Goal: Task Accomplishment & Management: Use online tool/utility

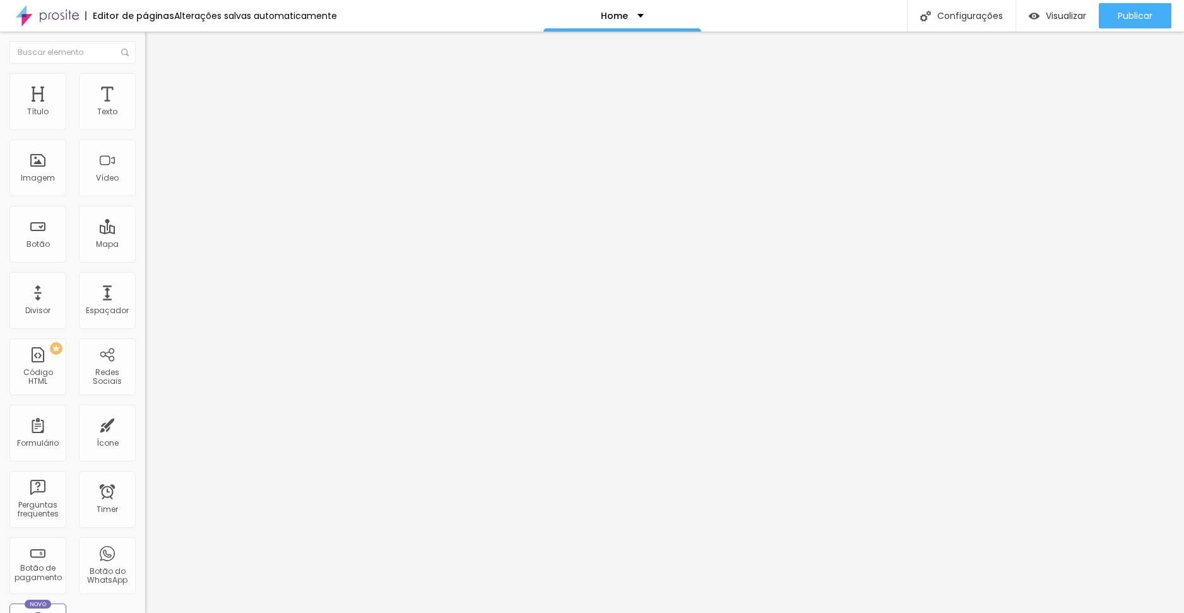
click at [145, 77] on img at bounding box center [150, 78] width 11 height 11
click at [145, 197] on span "1:1 Quadrado" at bounding box center [170, 192] width 50 height 11
click at [145, 205] on span "Cinema" at bounding box center [161, 199] width 32 height 11
click at [145, 217] on span "Padrão" at bounding box center [159, 211] width 28 height 11
click at [145, 225] on span "Quadrado" at bounding box center [165, 219] width 41 height 11
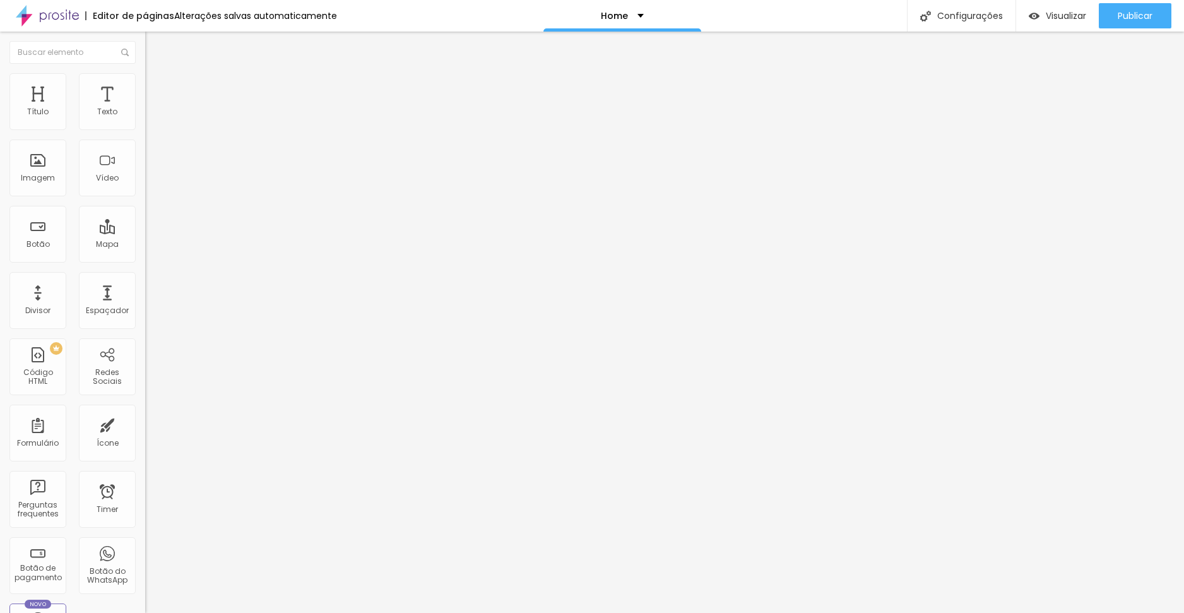
click at [145, 231] on div "Original" at bounding box center [217, 227] width 145 height 8
click at [145, 220] on span "Quadrado" at bounding box center [165, 214] width 41 height 11
click at [145, 232] on span "Original" at bounding box center [160, 226] width 30 height 11
click at [145, 83] on li "Estilo" at bounding box center [217, 79] width 145 height 13
click at [145, 73] on li "Conteúdo" at bounding box center [217, 67] width 145 height 13
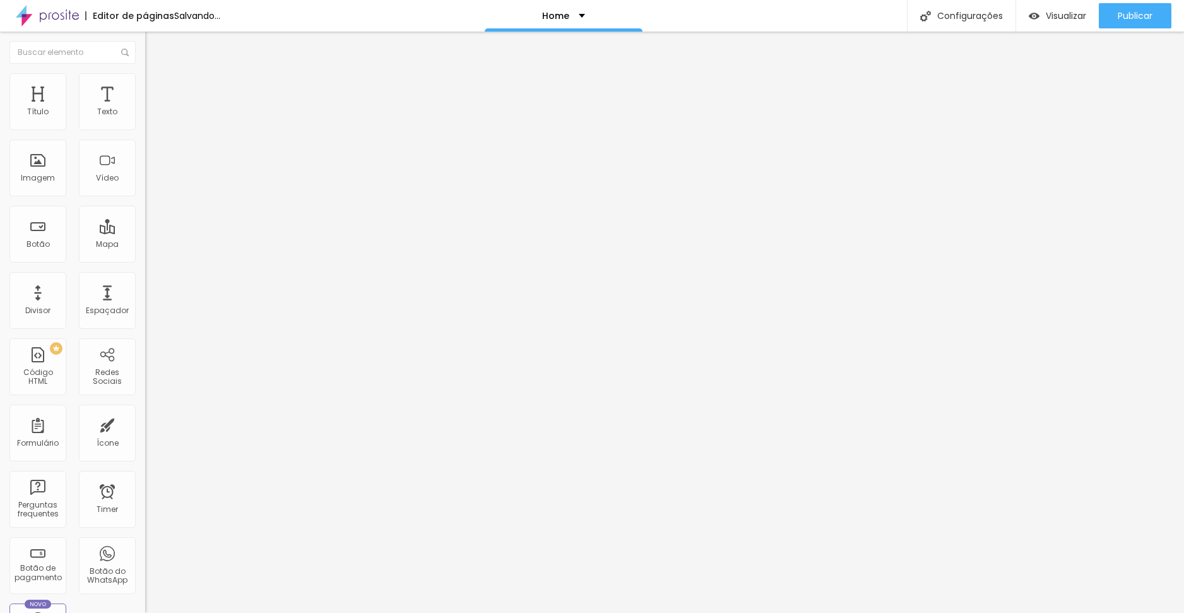
click at [145, 107] on div "Trocar imagem" at bounding box center [217, 102] width 145 height 9
click at [145, 109] on span "Trocar imagem" at bounding box center [179, 103] width 69 height 11
click at [156, 86] on span "Estilo" at bounding box center [166, 81] width 20 height 11
click at [145, 86] on img at bounding box center [150, 91] width 11 height 11
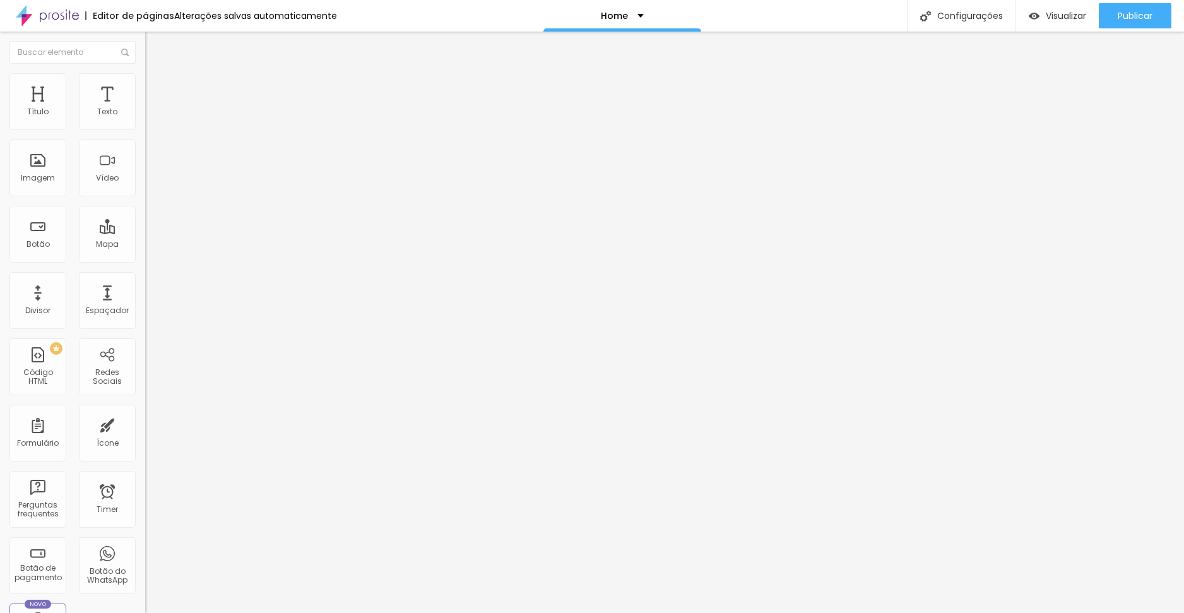
click at [145, 115] on span "Completo" at bounding box center [164, 109] width 38 height 11
click at [145, 122] on span "Encaixotado" at bounding box center [169, 117] width 49 height 11
click at [145, 115] on span "Encaixotado" at bounding box center [169, 109] width 49 height 11
click at [145, 133] on div "Completo" at bounding box center [217, 130] width 145 height 8
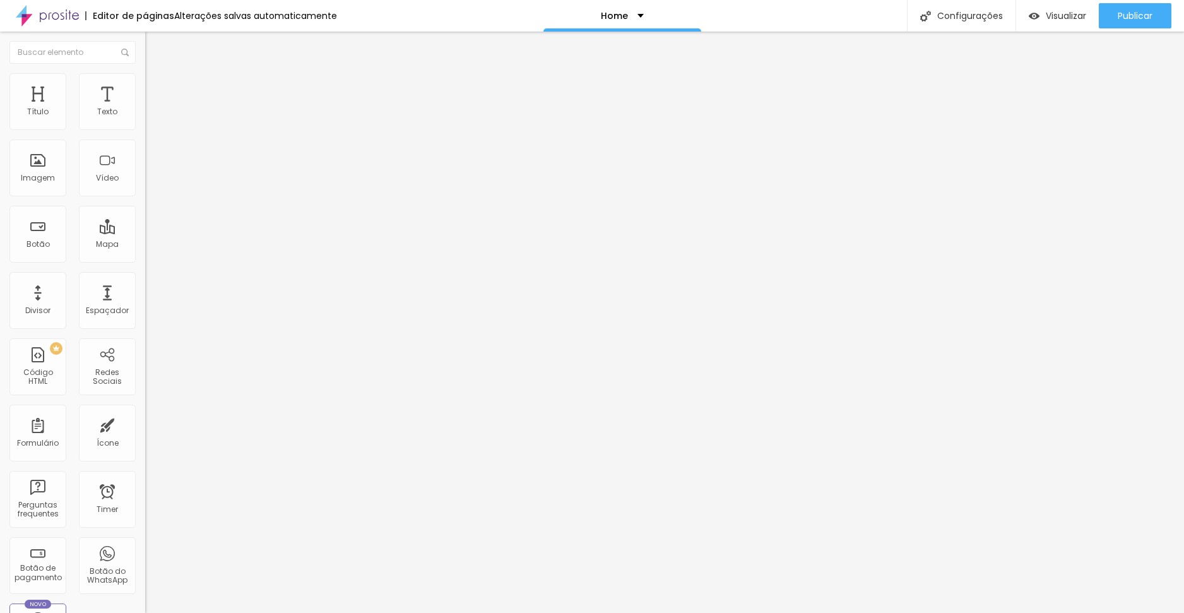
click at [145, 76] on li "Estilo" at bounding box center [217, 79] width 145 height 13
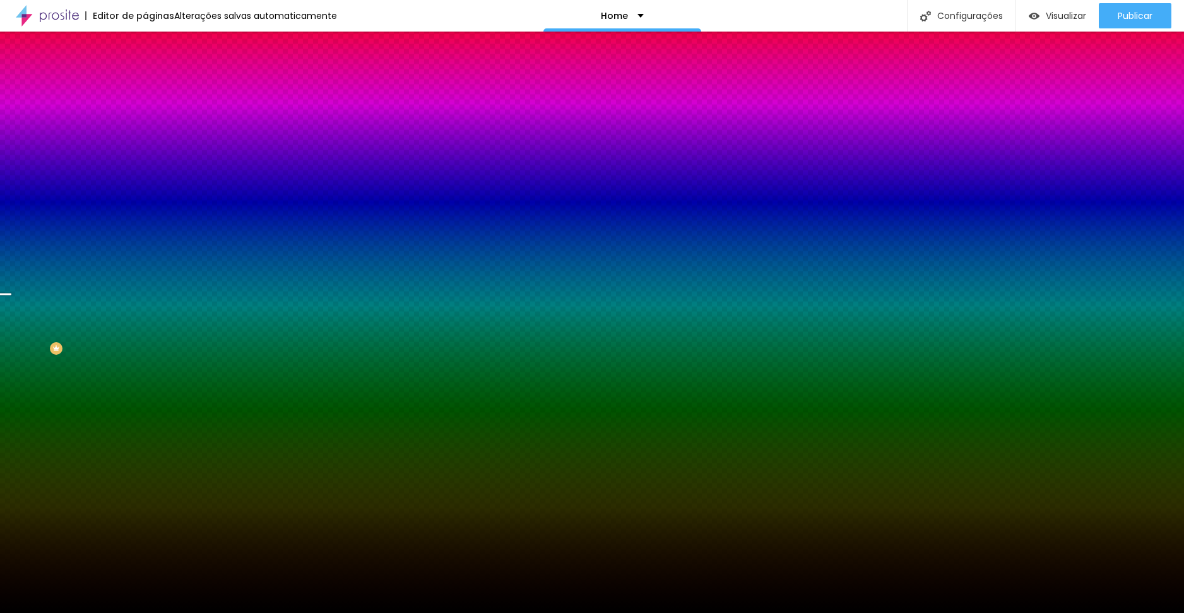
click at [155, 47] on div "Editar Seção" at bounding box center [192, 46] width 74 height 10
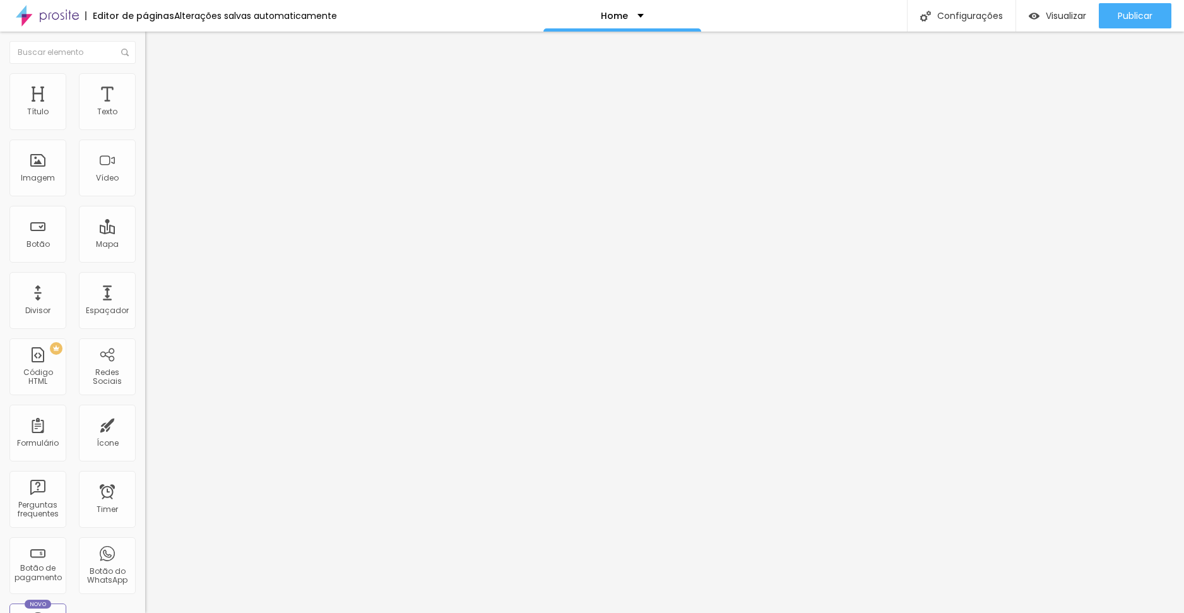
click at [145, 83] on li "Estilo" at bounding box center [217, 79] width 145 height 13
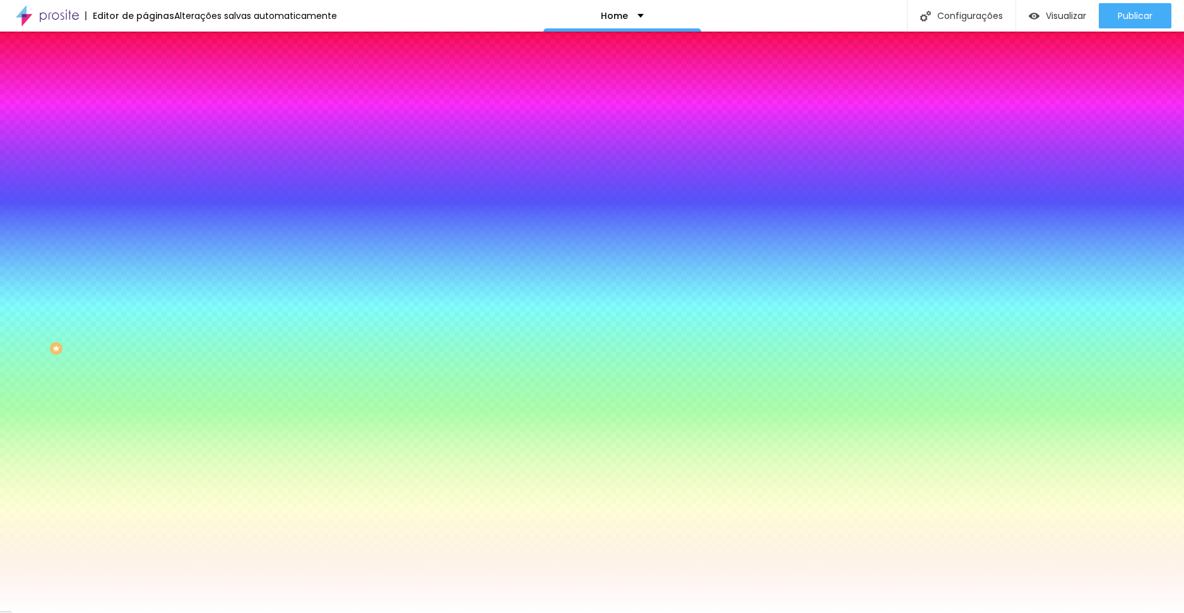
click at [145, 86] on img at bounding box center [150, 91] width 11 height 11
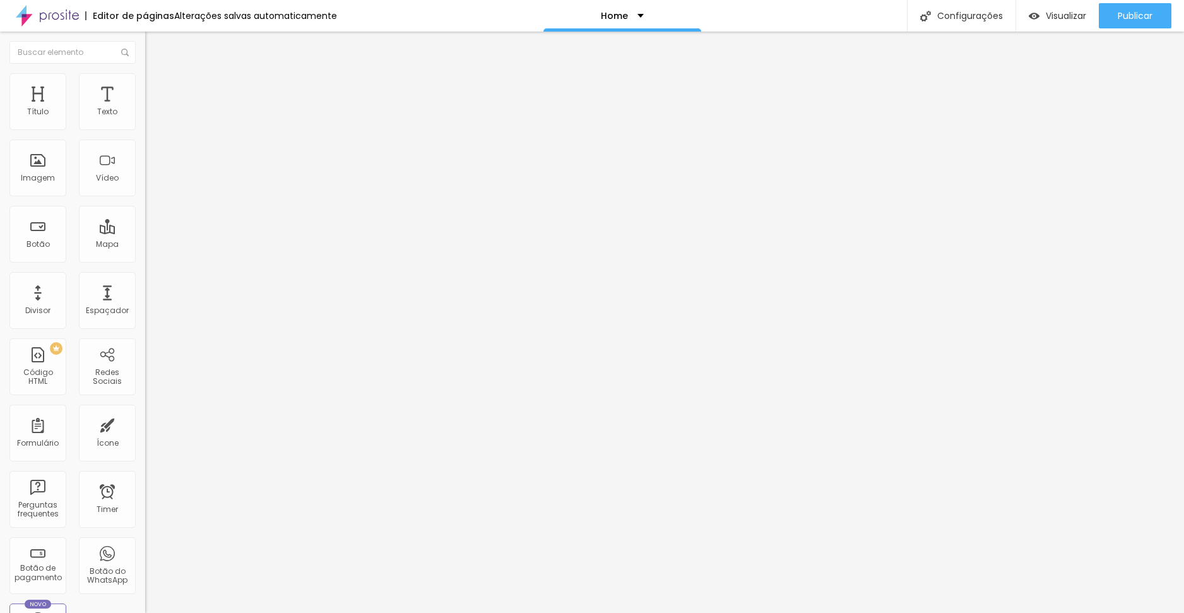
click at [145, 78] on ul "Conteúdo Estilo Avançado" at bounding box center [217, 80] width 145 height 38
click at [145, 78] on img at bounding box center [150, 78] width 11 height 11
click at [145, 76] on img at bounding box center [150, 78] width 11 height 11
click at [145, 86] on img at bounding box center [150, 91] width 11 height 11
click at [156, 86] on span "Estilo" at bounding box center [166, 81] width 20 height 11
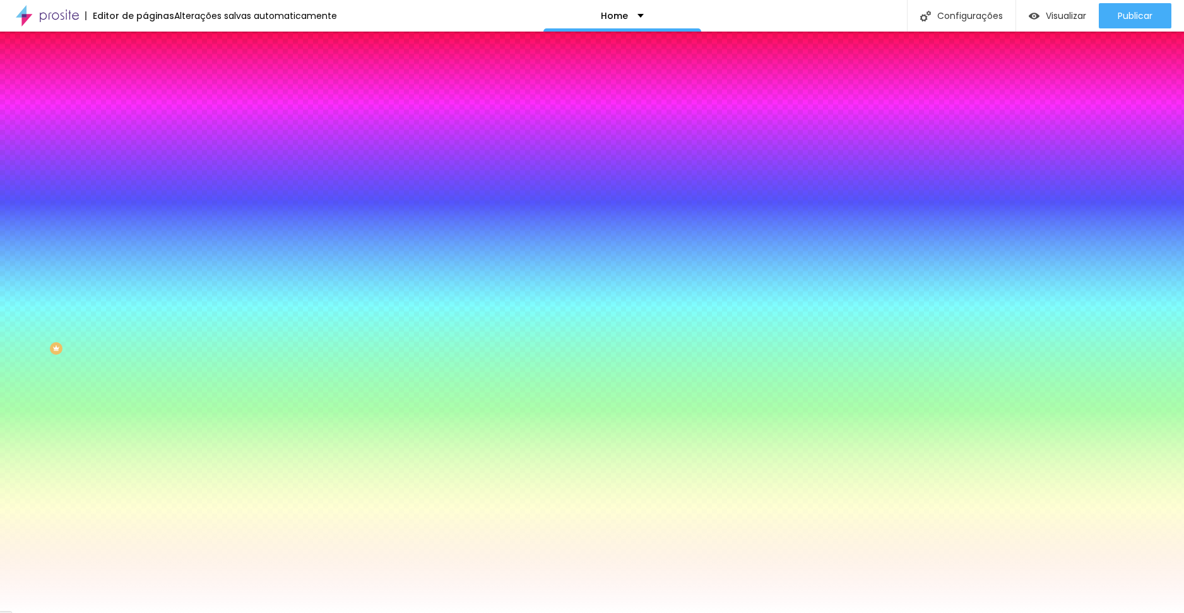
click at [145, 86] on img at bounding box center [150, 91] width 11 height 11
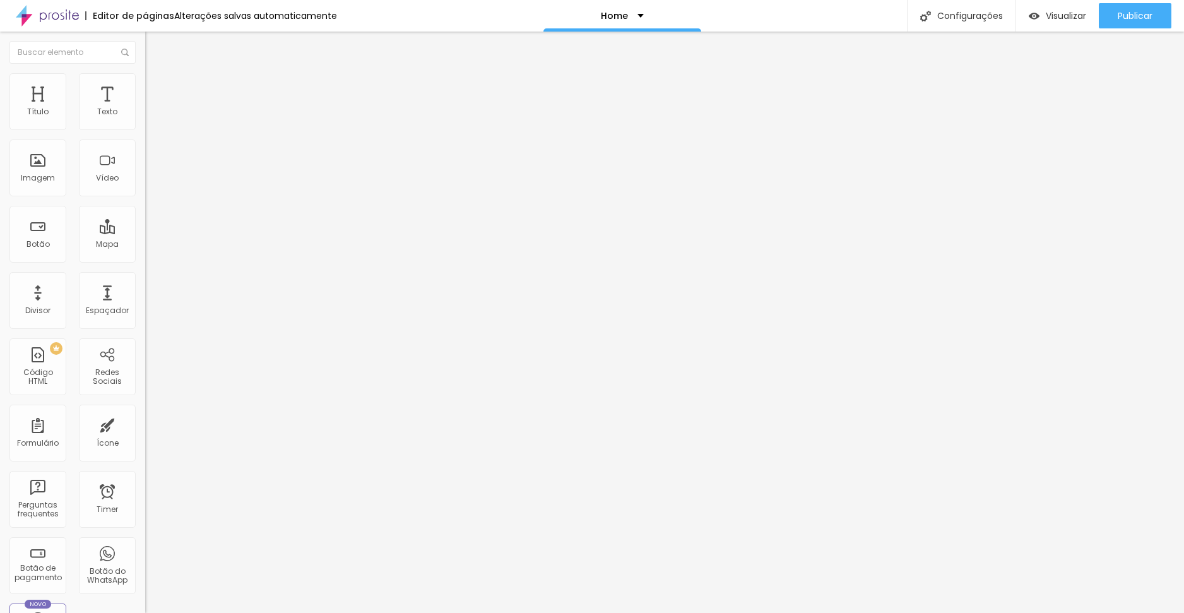
click at [852, 22] on div "Editor de páginas Alterações salvas automaticamente Home Configurações Configur…" at bounding box center [592, 16] width 1184 height 32
click at [145, 39] on button "Editar Coluna" at bounding box center [217, 46] width 145 height 29
click at [145, 84] on li "Estilo" at bounding box center [217, 79] width 145 height 13
click at [145, 197] on span "Original" at bounding box center [160, 192] width 30 height 11
click at [156, 86] on span "Estilo" at bounding box center [166, 81] width 20 height 11
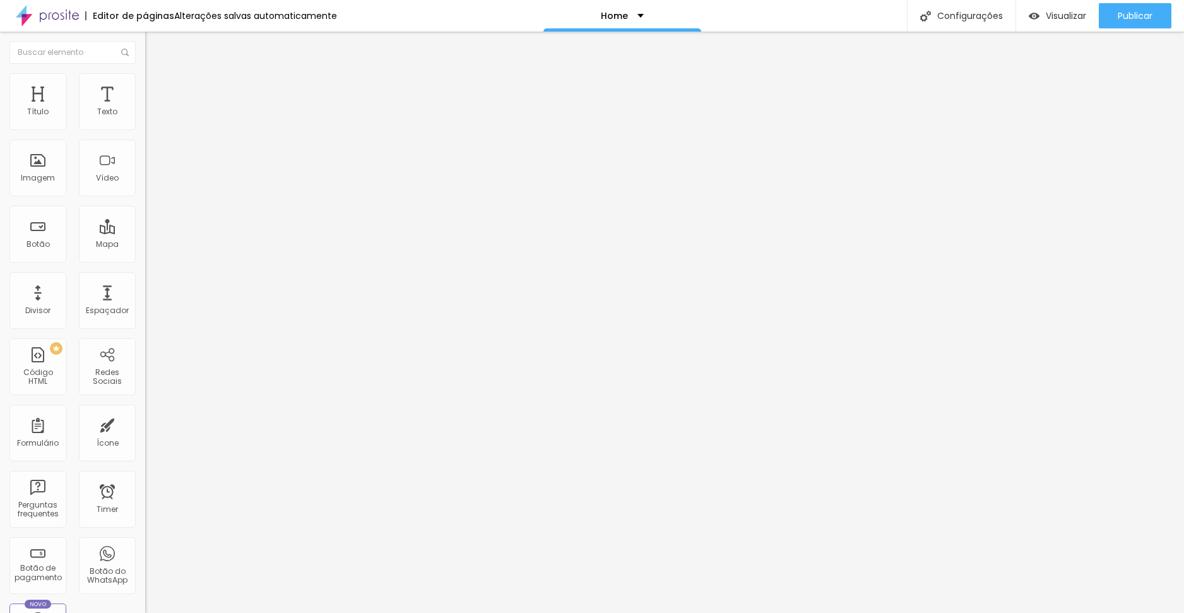
type input "65"
type input "60"
type input "50"
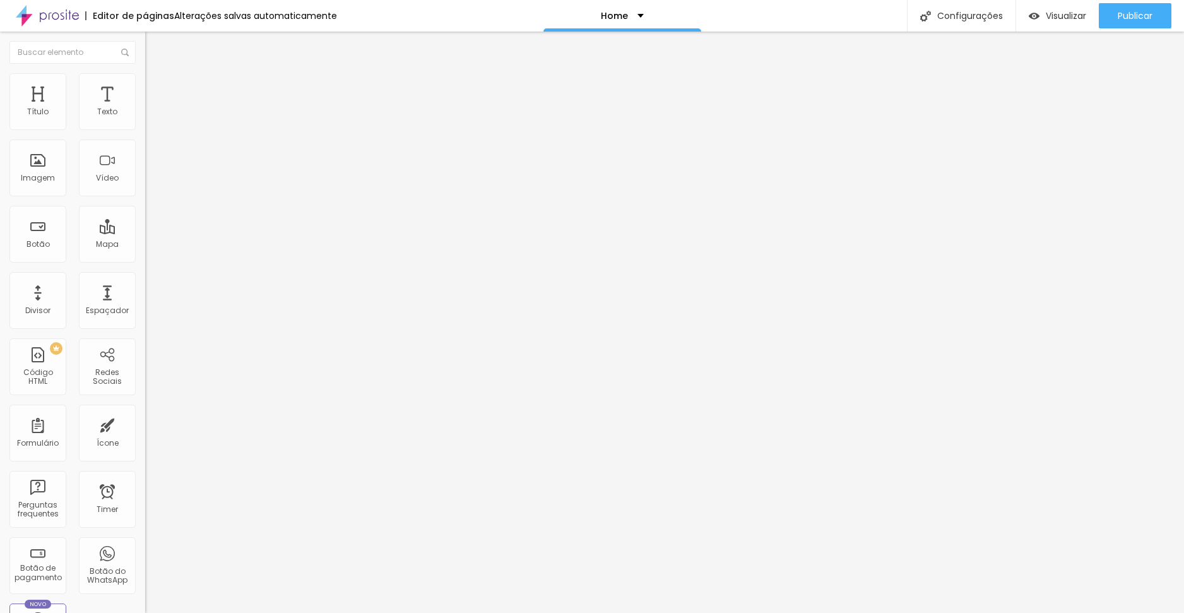
type input "50"
type input "45"
type input "40"
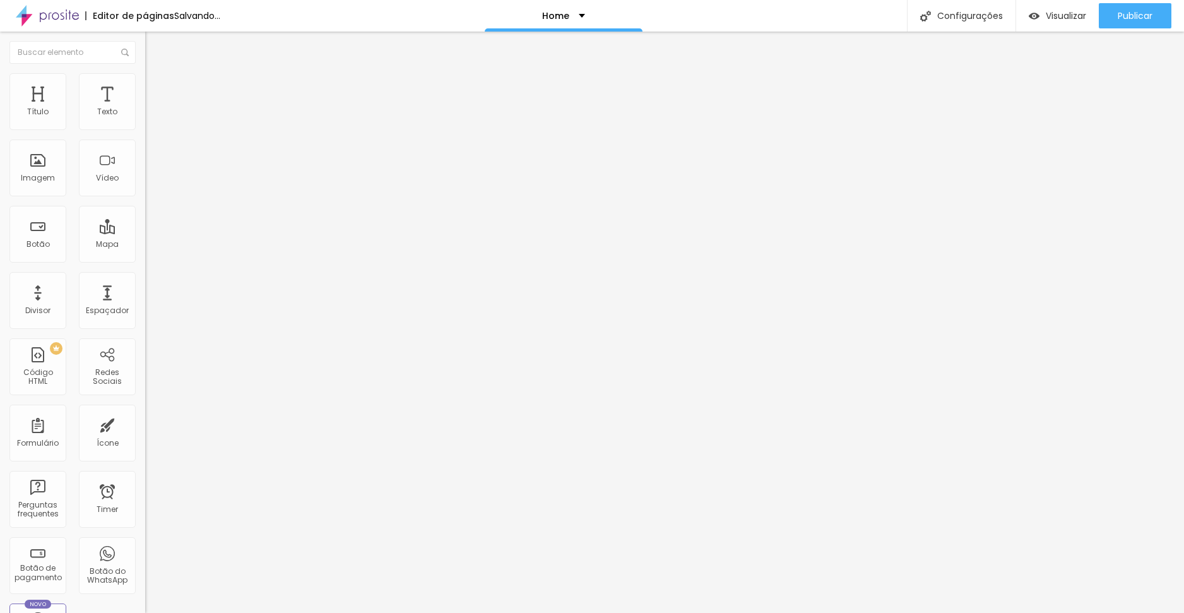
type input "35"
type input "30"
type input "25"
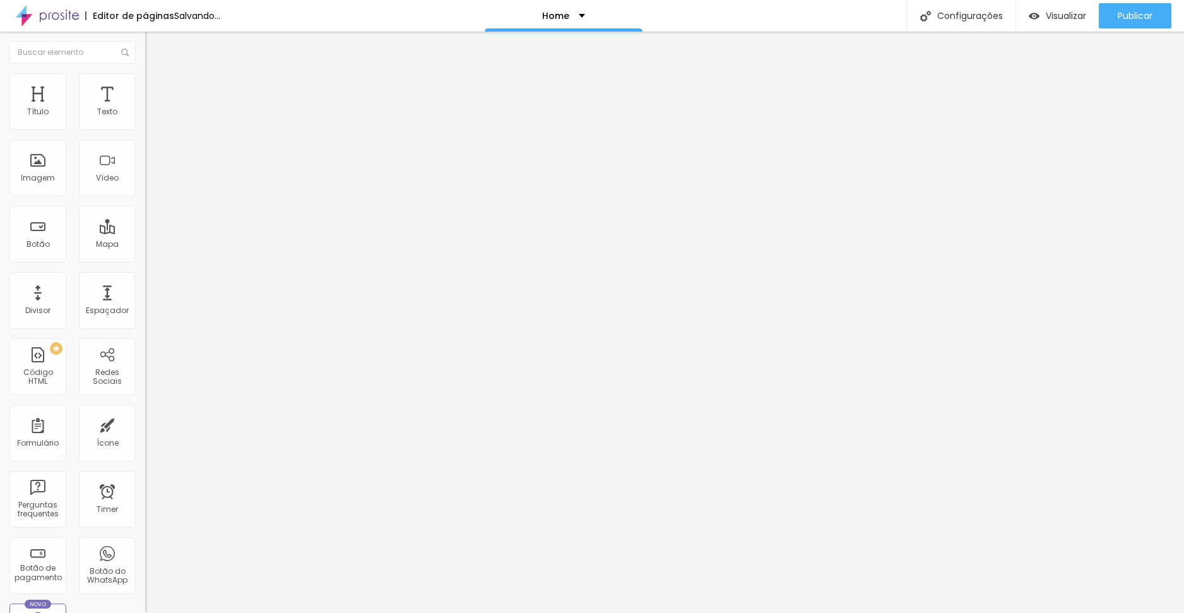
type input "25"
type input "20"
type input "15"
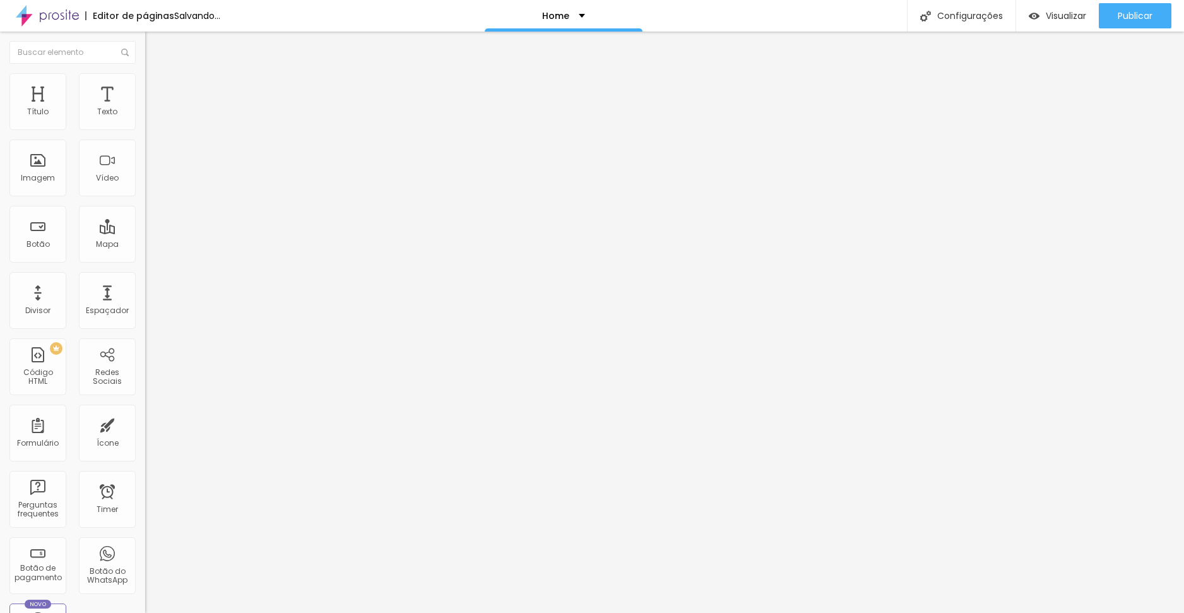
type input "20"
type input "25"
type input "30"
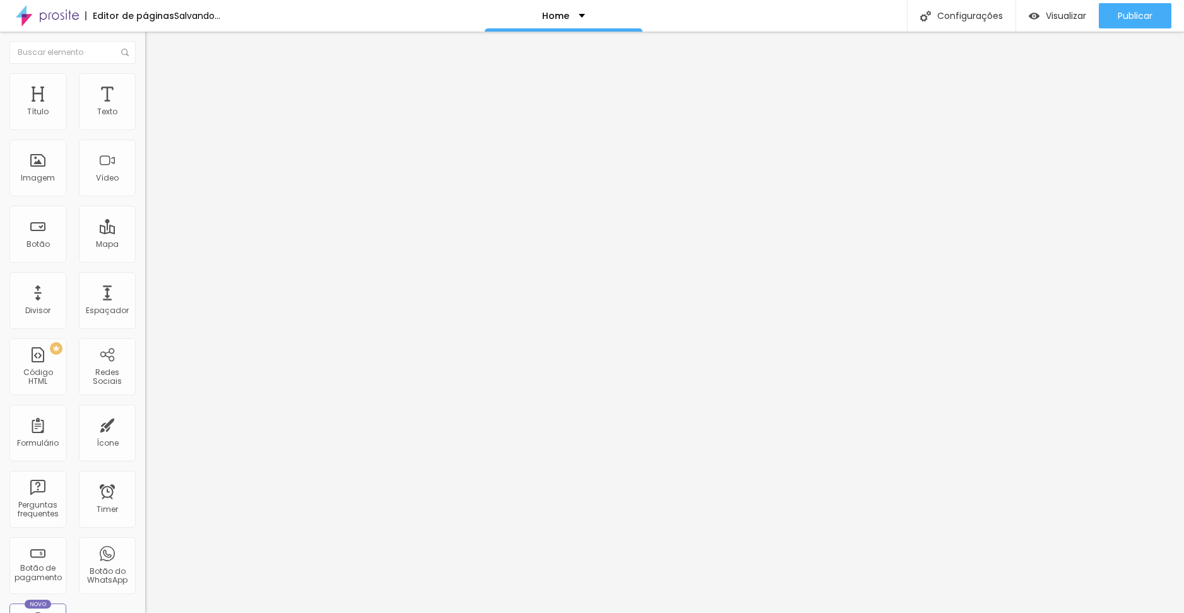
type input "30"
type input "35"
type input "40"
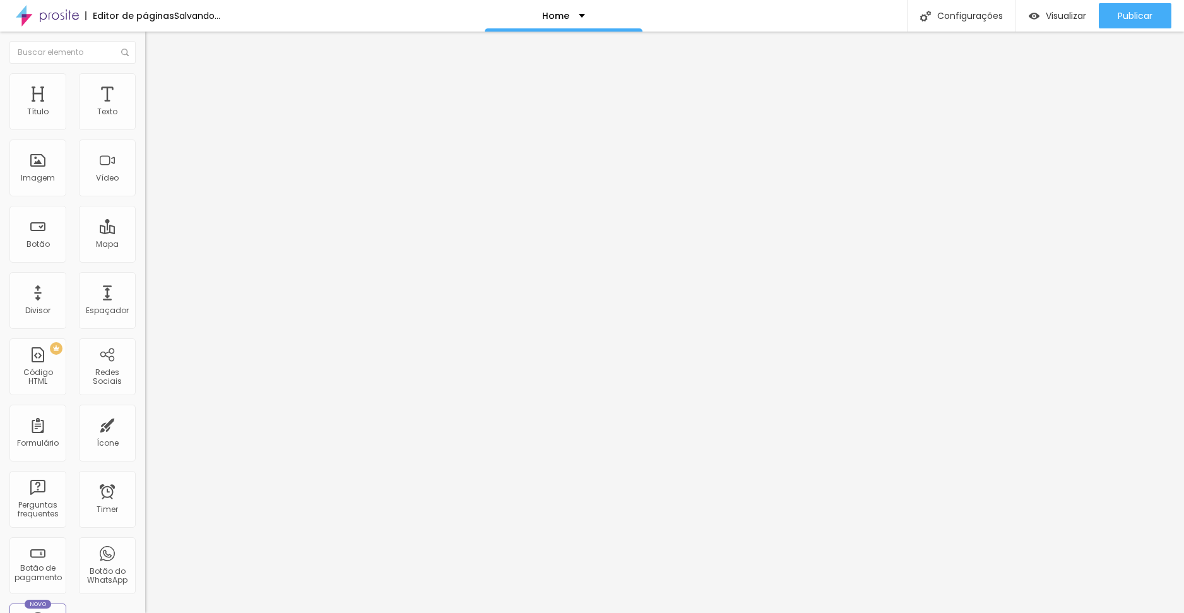
type input "45"
type input "50"
type input "55"
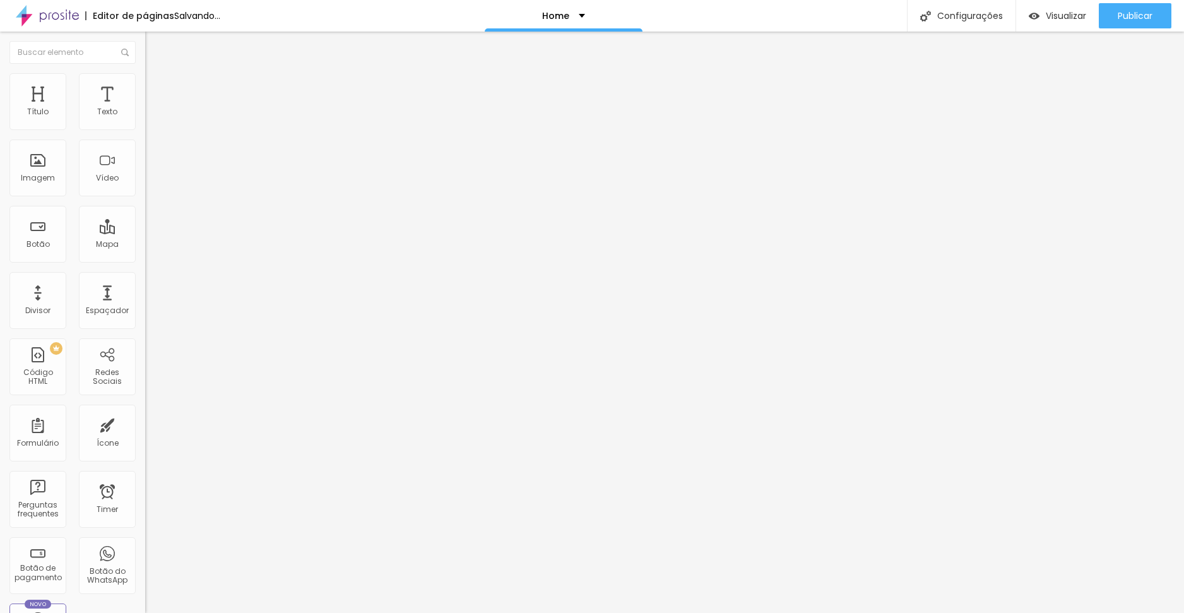
type input "55"
type input "65"
type input "70"
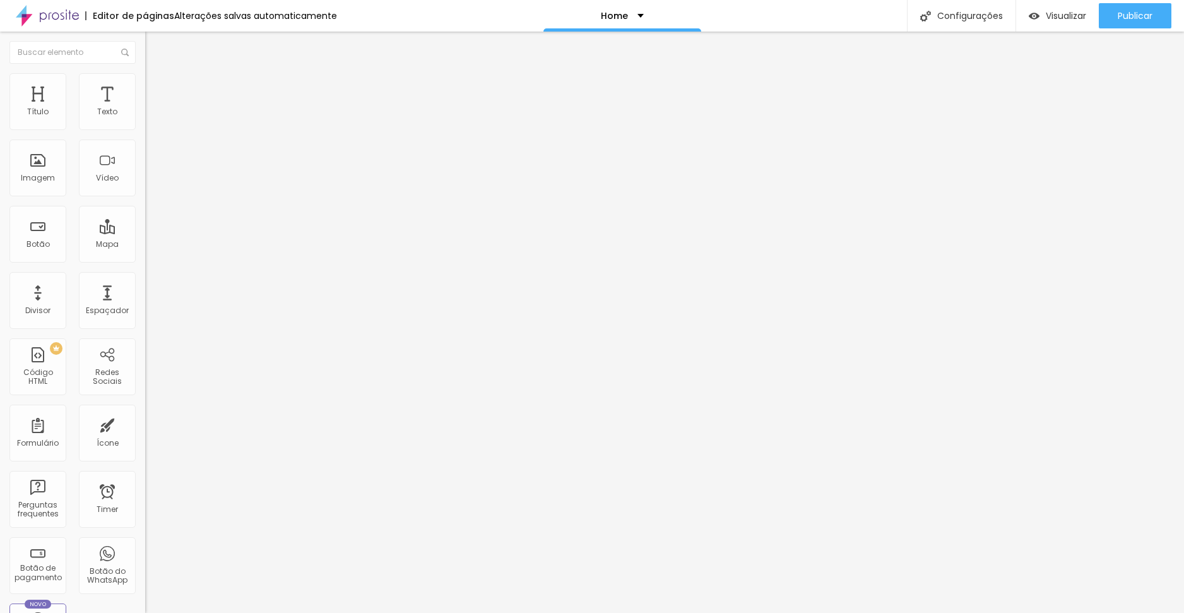
type input "75"
type input "80"
type input "85"
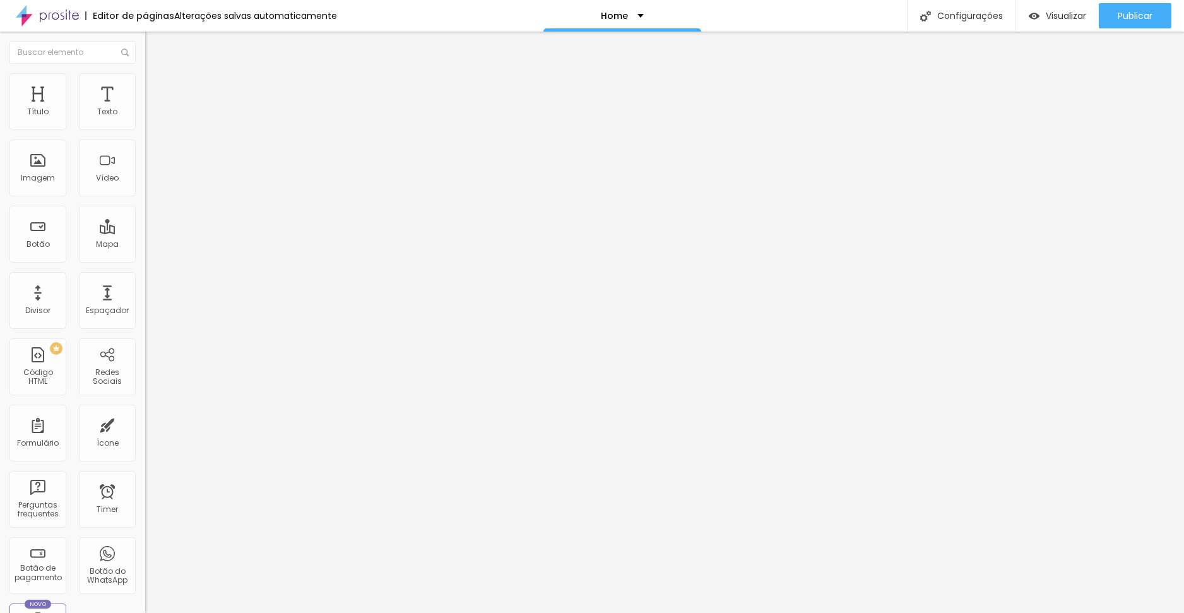
type input "85"
type input "90"
type input "95"
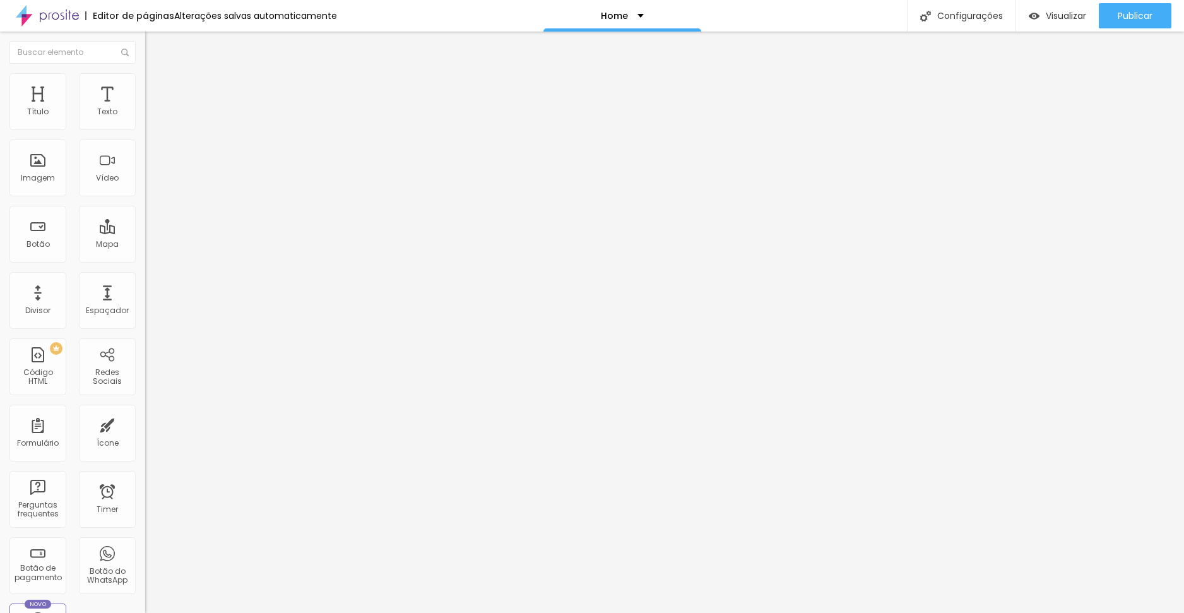
type input "100"
type input "95"
type input "75"
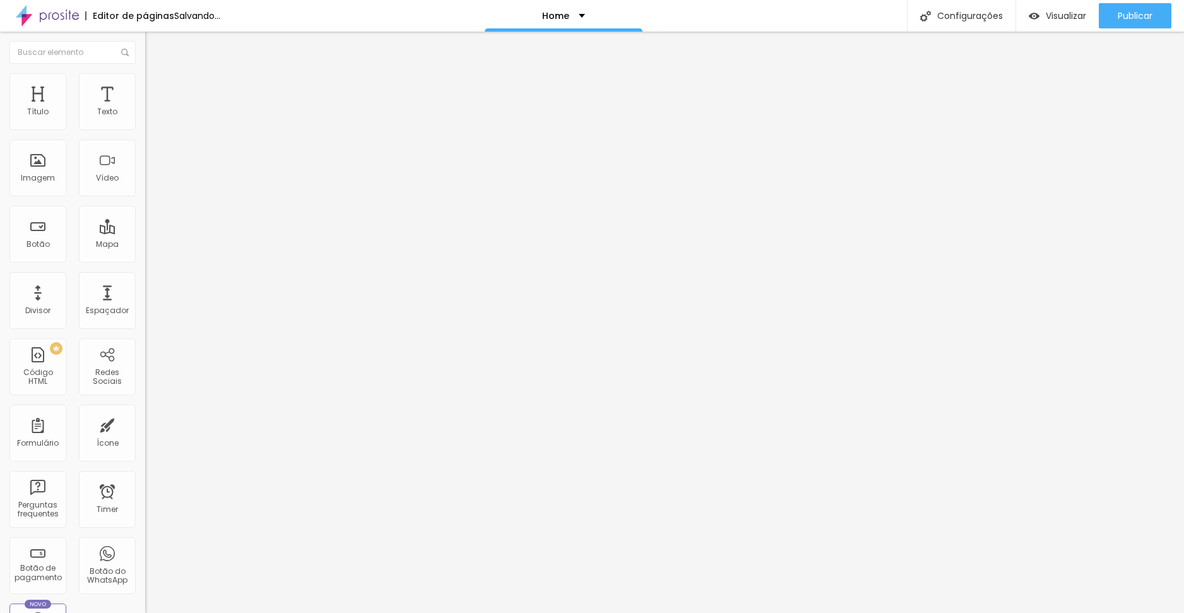
type input "75"
type input "70"
type input "65"
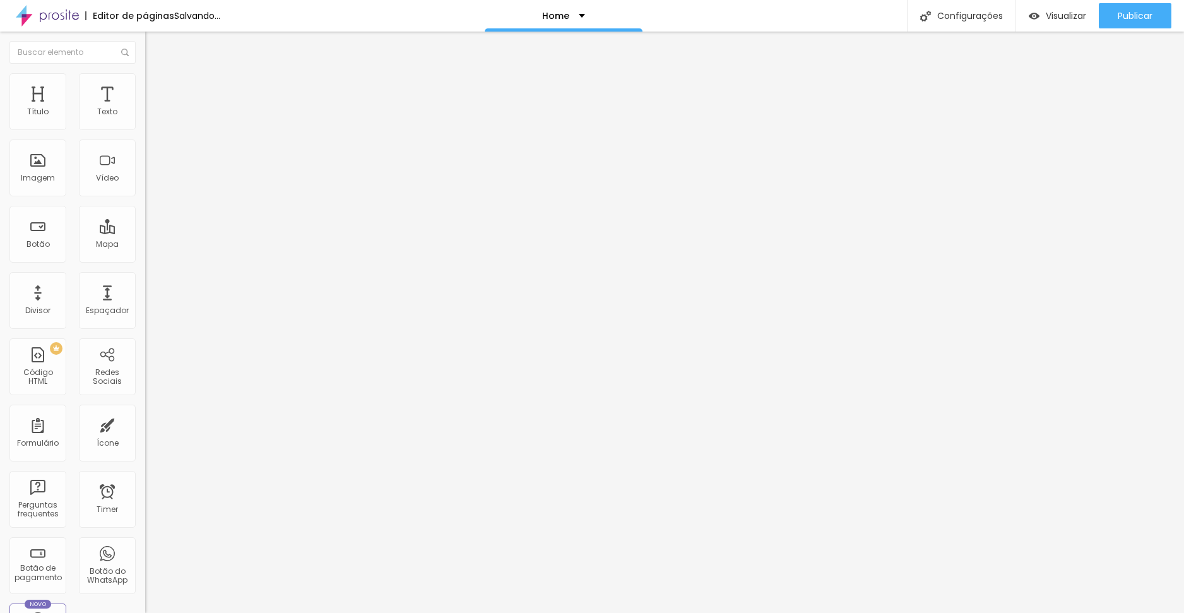
type input "70"
type input "65"
type input "60"
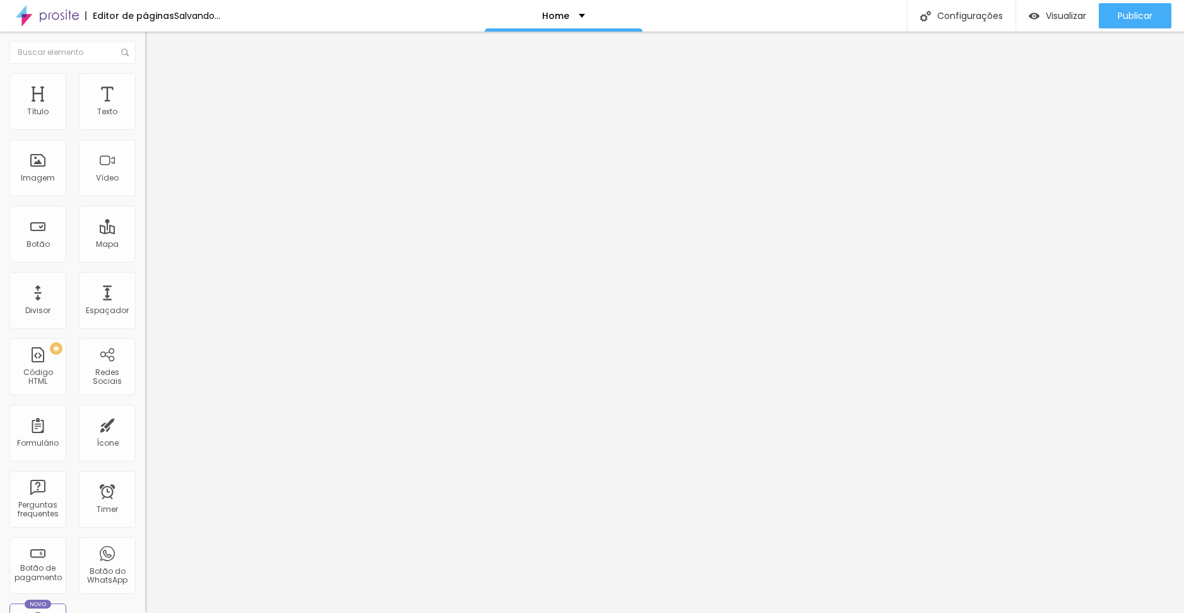
type input "60"
type input "55"
type input "50"
drag, startPoint x: 94, startPoint y: 135, endPoint x: 68, endPoint y: 144, distance: 27.9
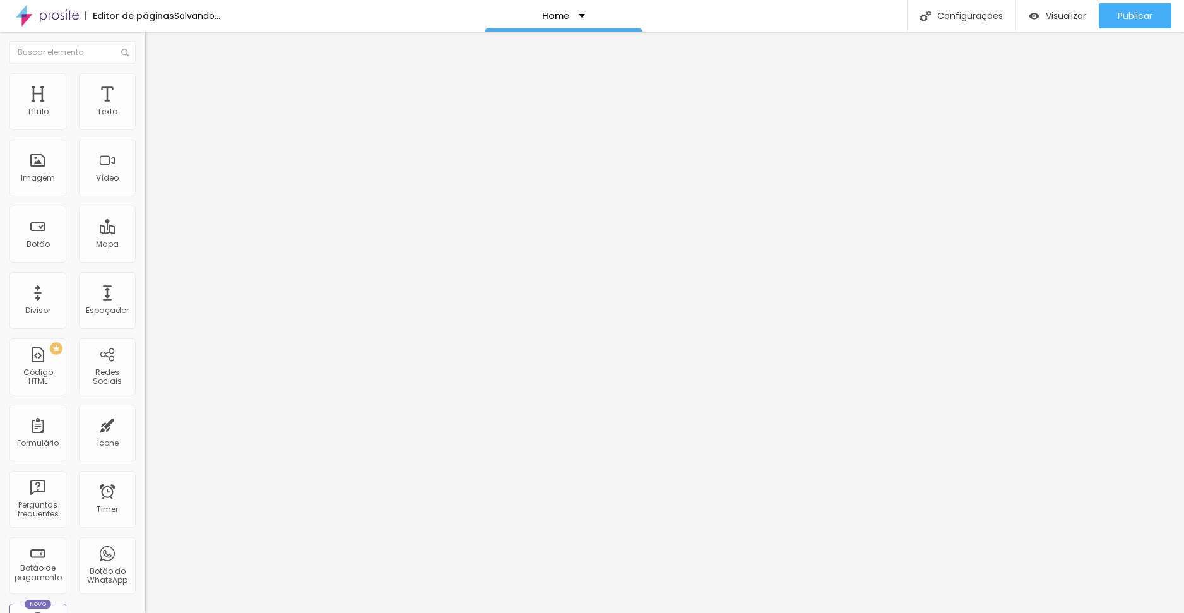
type input "50"
click at [145, 129] on input "range" at bounding box center [185, 124] width 81 height 10
click at [156, 89] on span "Avançado" at bounding box center [177, 94] width 42 height 11
type input "4"
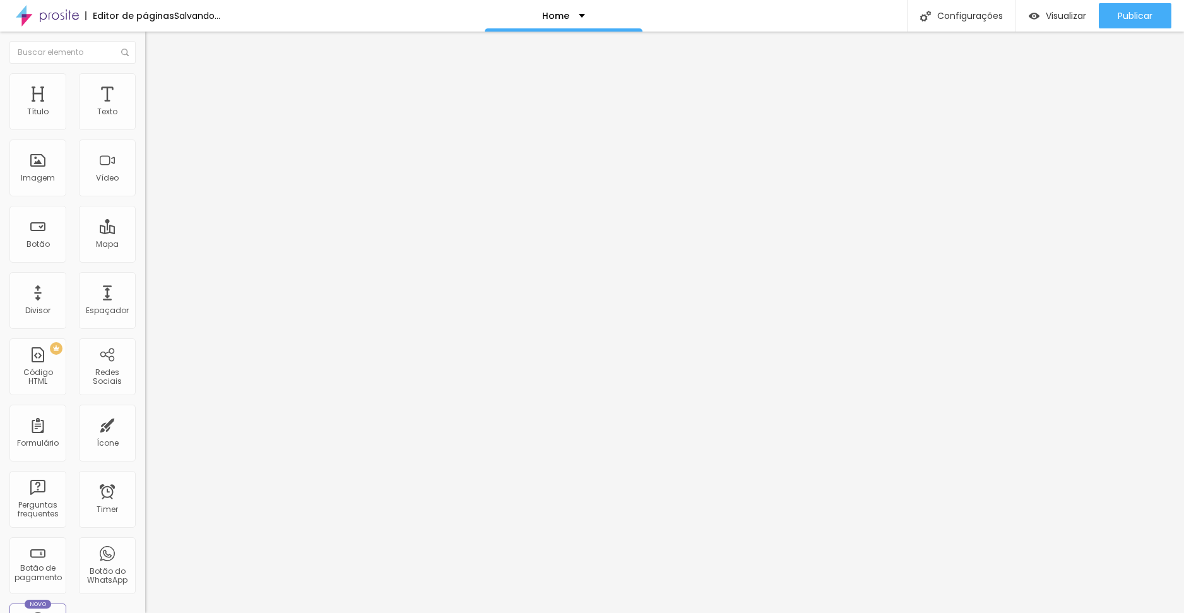
type input "72"
type input "100"
type input "84"
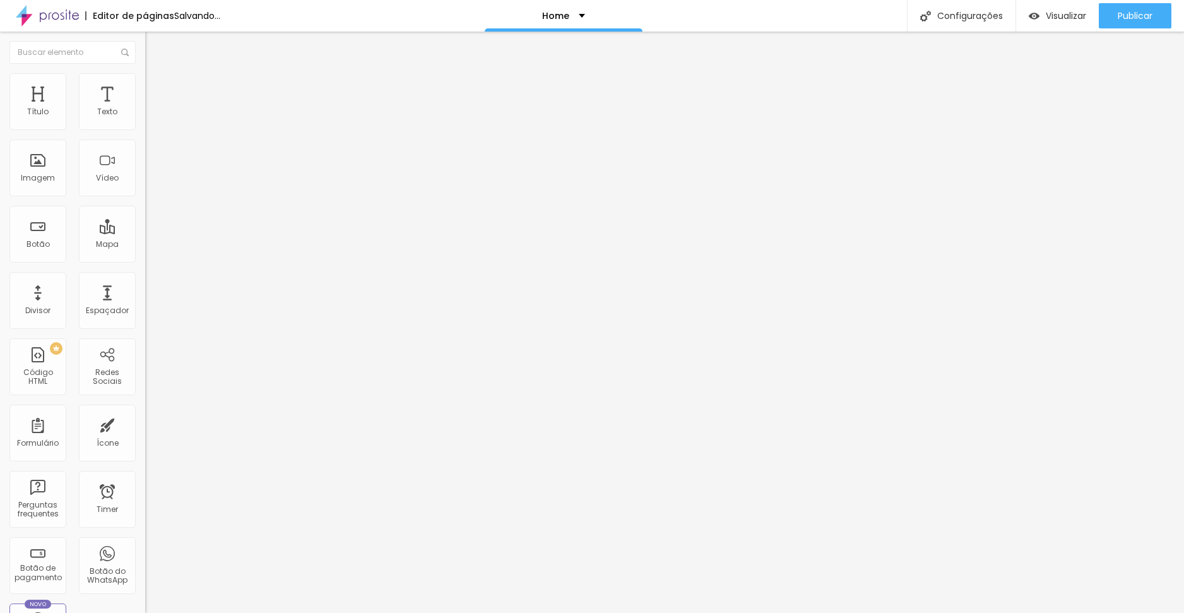
type input "84"
type input "0"
type input "100"
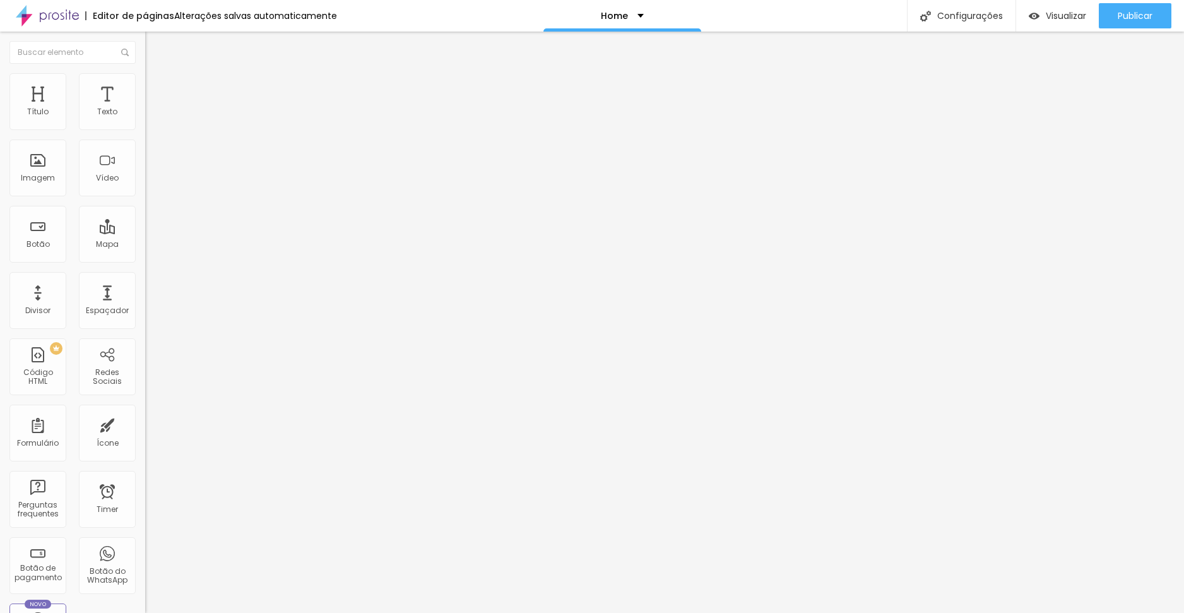
drag, startPoint x: 31, startPoint y: 125, endPoint x: 184, endPoint y: 129, distance: 153.4
type input "100"
click at [184, 245] on input "range" at bounding box center [185, 250] width 81 height 10
type input "6"
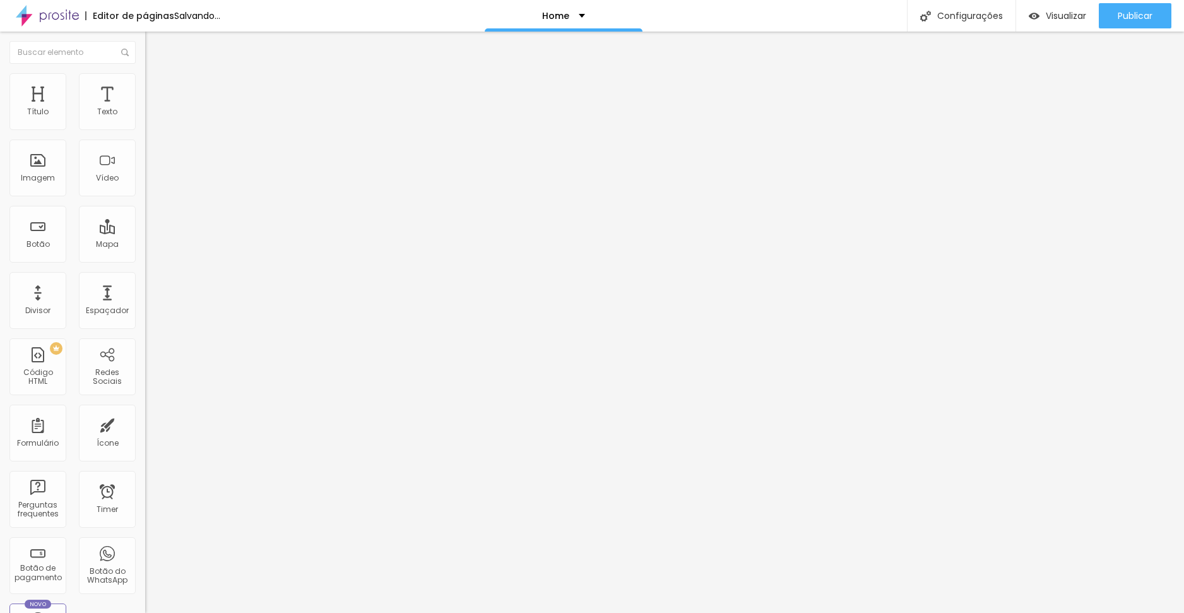
type input "100"
type input "58"
type input "49"
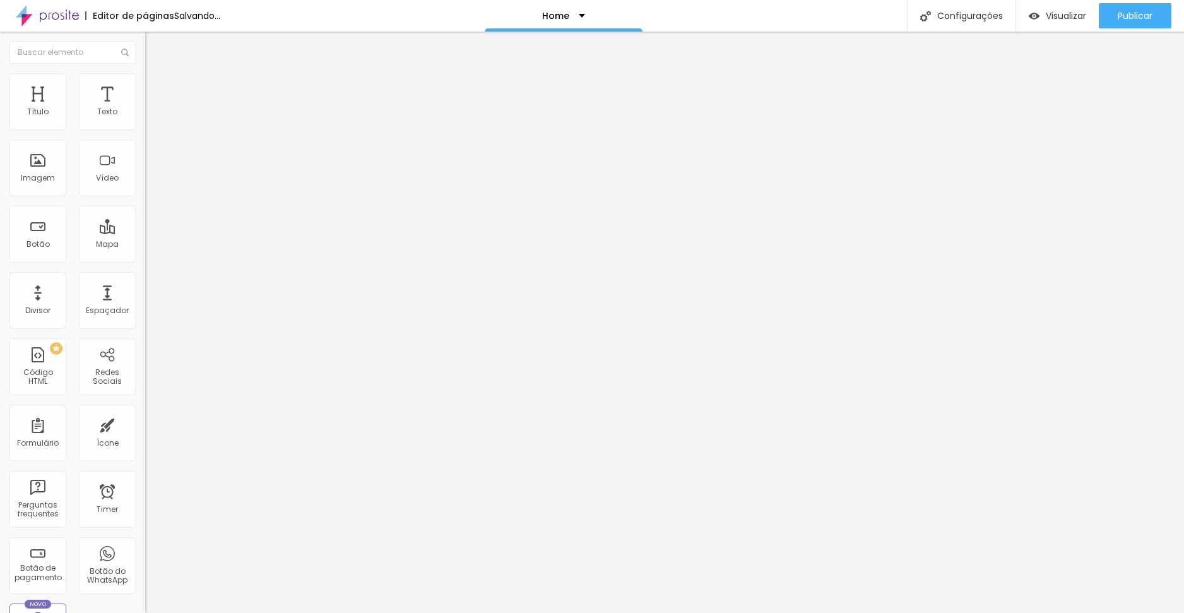
type input "49"
type input "45"
type input "44"
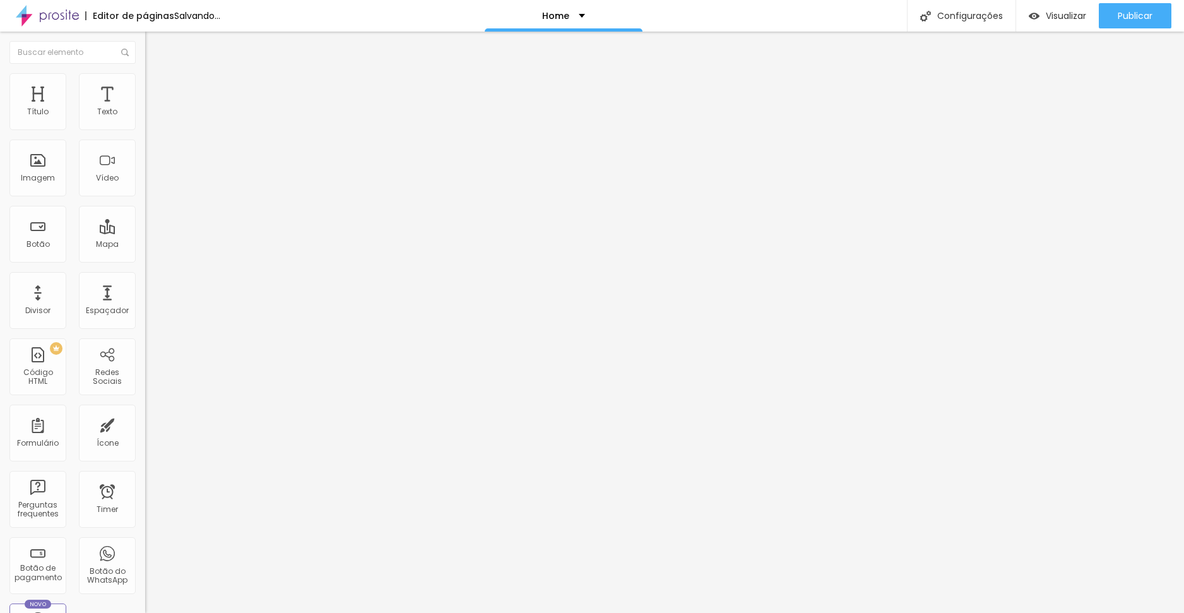
type input "49"
type input "58"
type input "90"
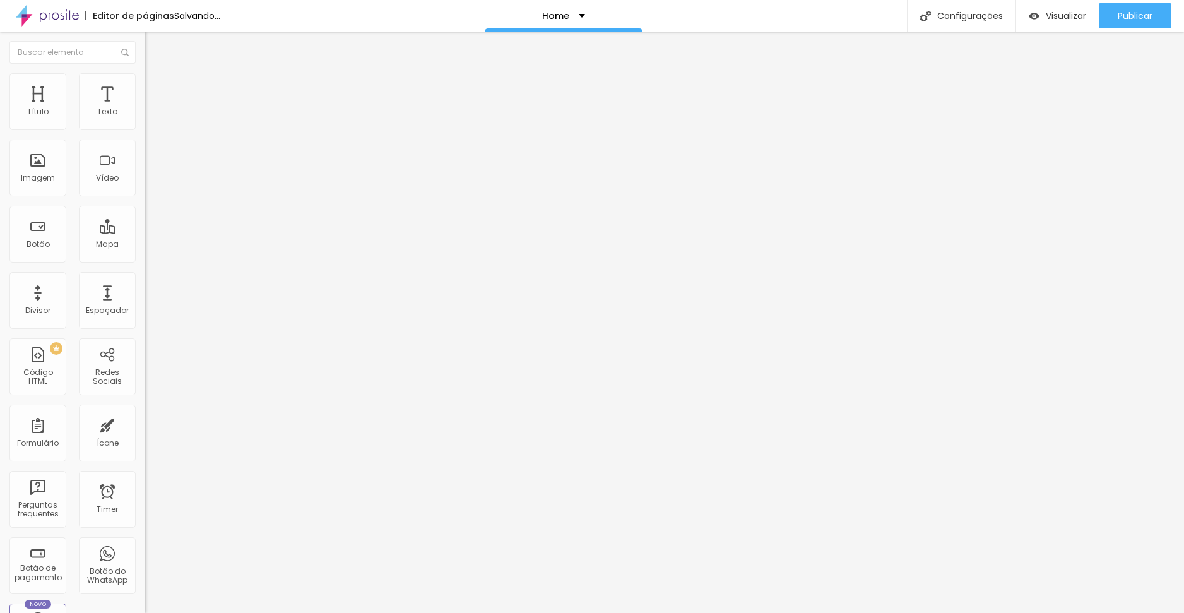
type input "90"
type input "100"
drag, startPoint x: 33, startPoint y: 149, endPoint x: 189, endPoint y: 156, distance: 156.0
type input "100"
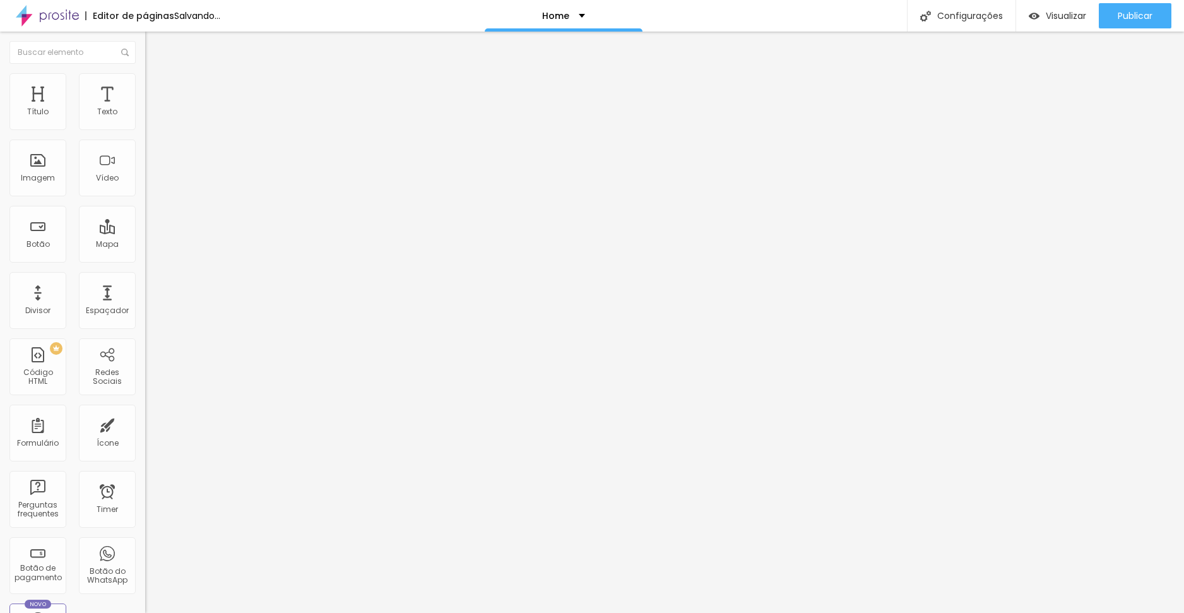
click at [189, 423] on input "range" at bounding box center [185, 428] width 81 height 10
click at [145, 83] on li "Estilo" at bounding box center [217, 79] width 145 height 13
click at [156, 74] on span "Conteúdo" at bounding box center [175, 69] width 39 height 11
click at [145, 418] on div "Editar Imagem Conteúdo Estilo Avançado Trocar imagem Descrição da imagem (Alt) …" at bounding box center [217, 322] width 145 height 581
click at [145, 76] on li "Estilo" at bounding box center [217, 79] width 145 height 13
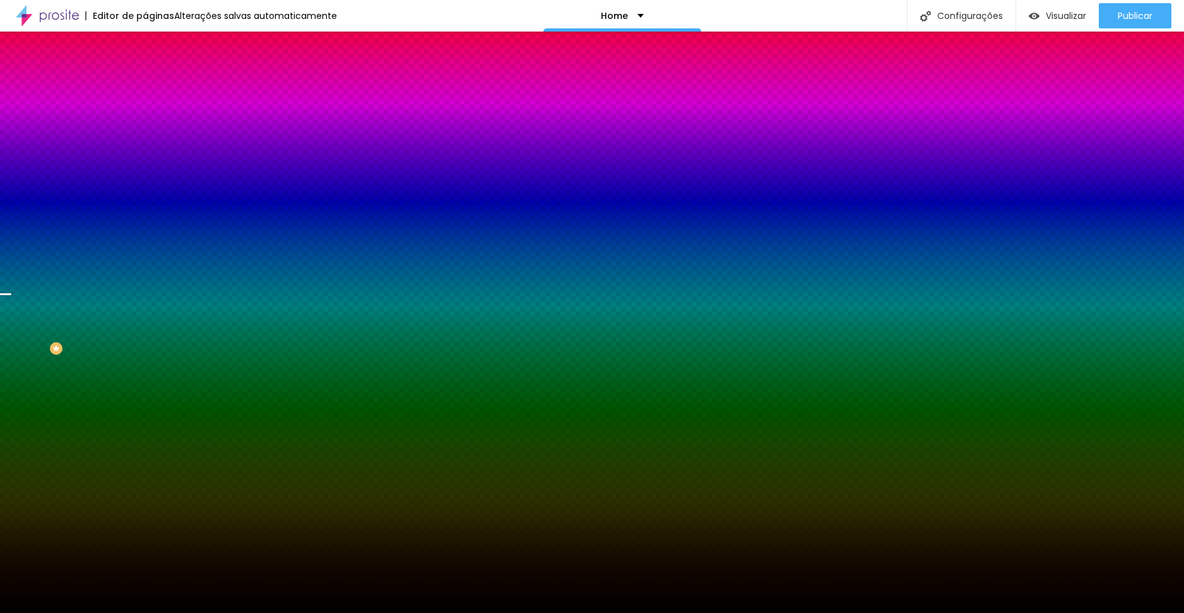
click at [145, 72] on img at bounding box center [150, 66] width 11 height 11
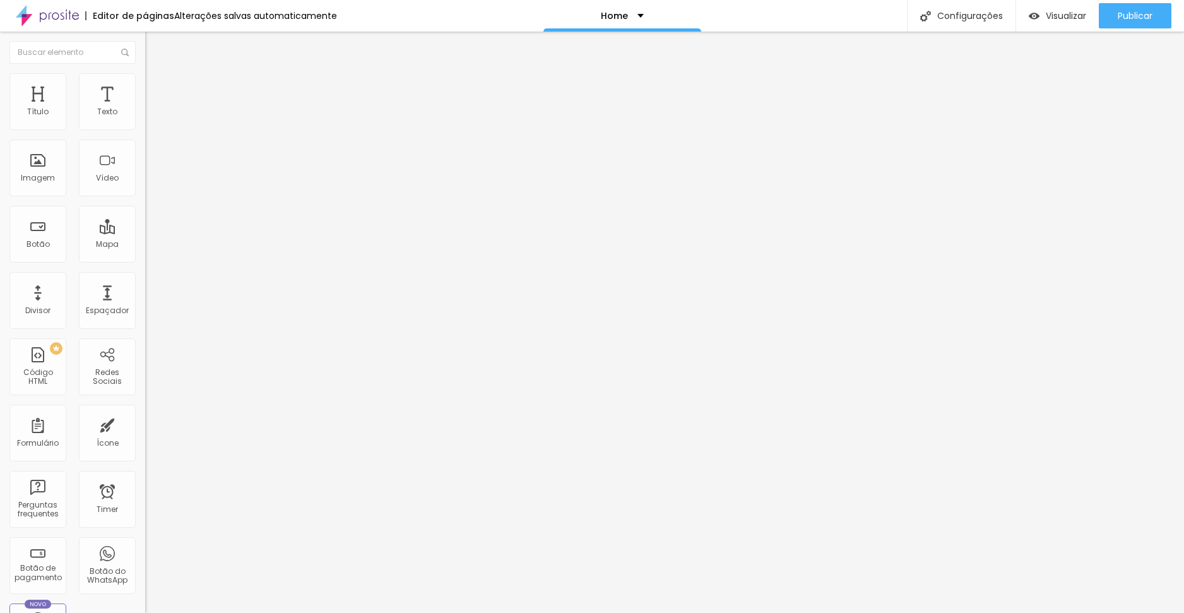
click at [145, 251] on div "Editar Seção Conteúdo Estilo Avançado Modo Completo Encaixotado Completo" at bounding box center [217, 322] width 145 height 581
click at [145, 83] on li "Estilo" at bounding box center [217, 79] width 145 height 13
click at [145, 86] on li "Avançado" at bounding box center [217, 92] width 145 height 13
click at [145, 53] on button "Editar Imagem" at bounding box center [217, 46] width 145 height 29
click at [156, 85] on span "Estilo" at bounding box center [166, 81] width 20 height 11
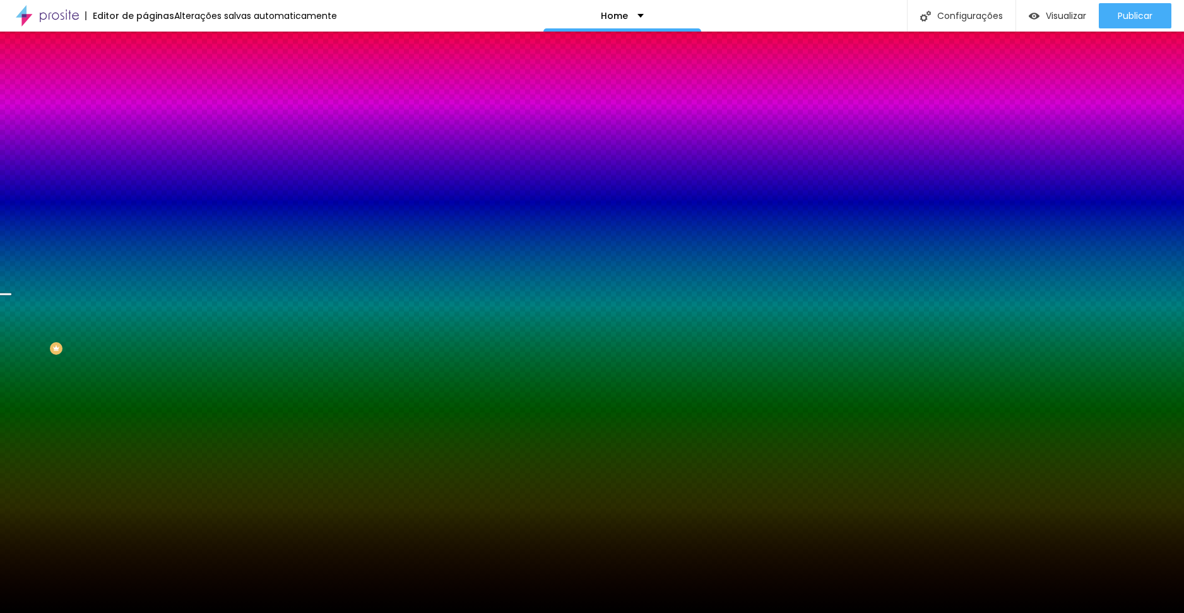
click at [145, 116] on span "Trocar imagem" at bounding box center [179, 110] width 69 height 11
